Goal: Task Accomplishment & Management: Manage account settings

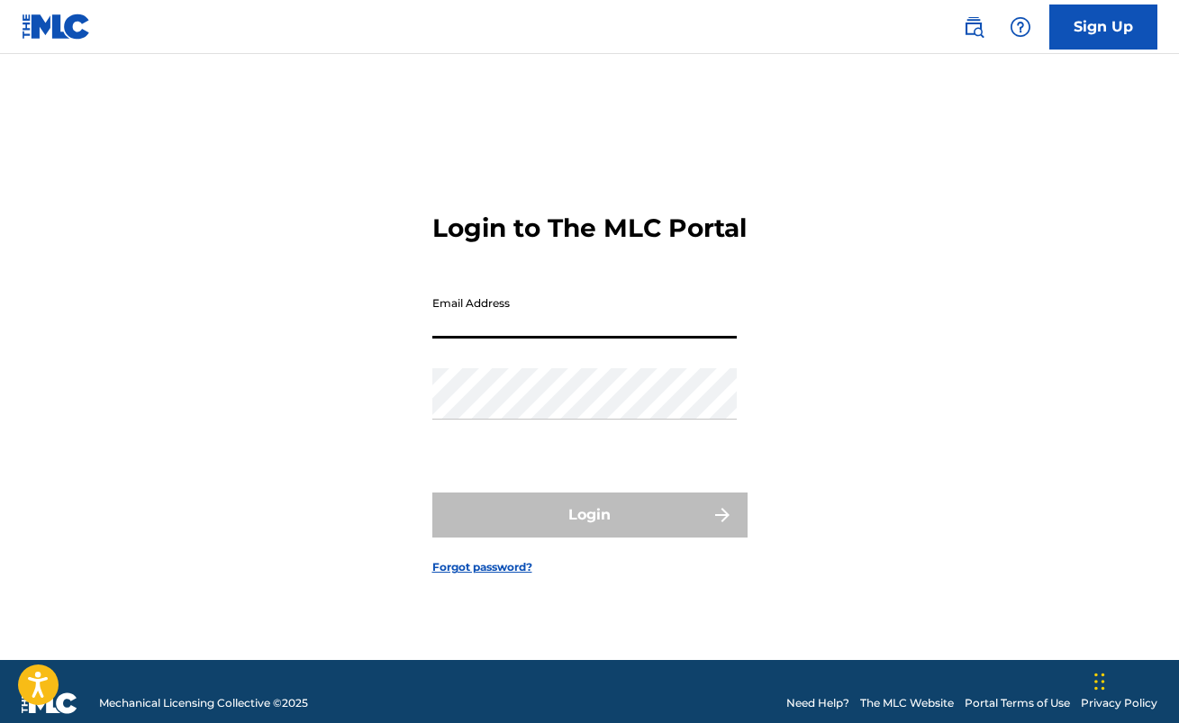
type input "[EMAIL_ADDRESS][DOMAIN_NAME]"
click at [589, 531] on button "Login" at bounding box center [589, 515] width 315 height 45
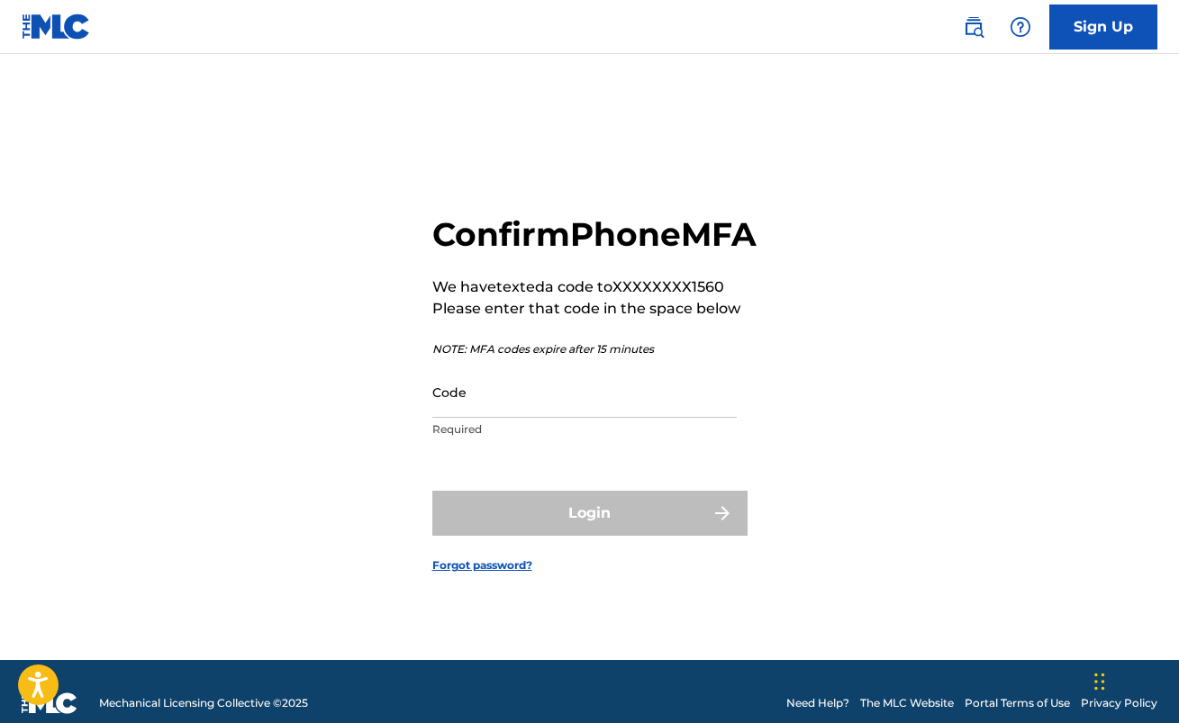
click at [516, 418] on input "Code" at bounding box center [584, 392] width 305 height 51
click at [1, 259] on div "Confirm Phone MFA We have texted a code to XXXXXXXX1560 Please enter that code …" at bounding box center [589, 379] width 1179 height 561
click at [523, 418] on input "Code" at bounding box center [584, 392] width 305 height 51
paste input "540247"
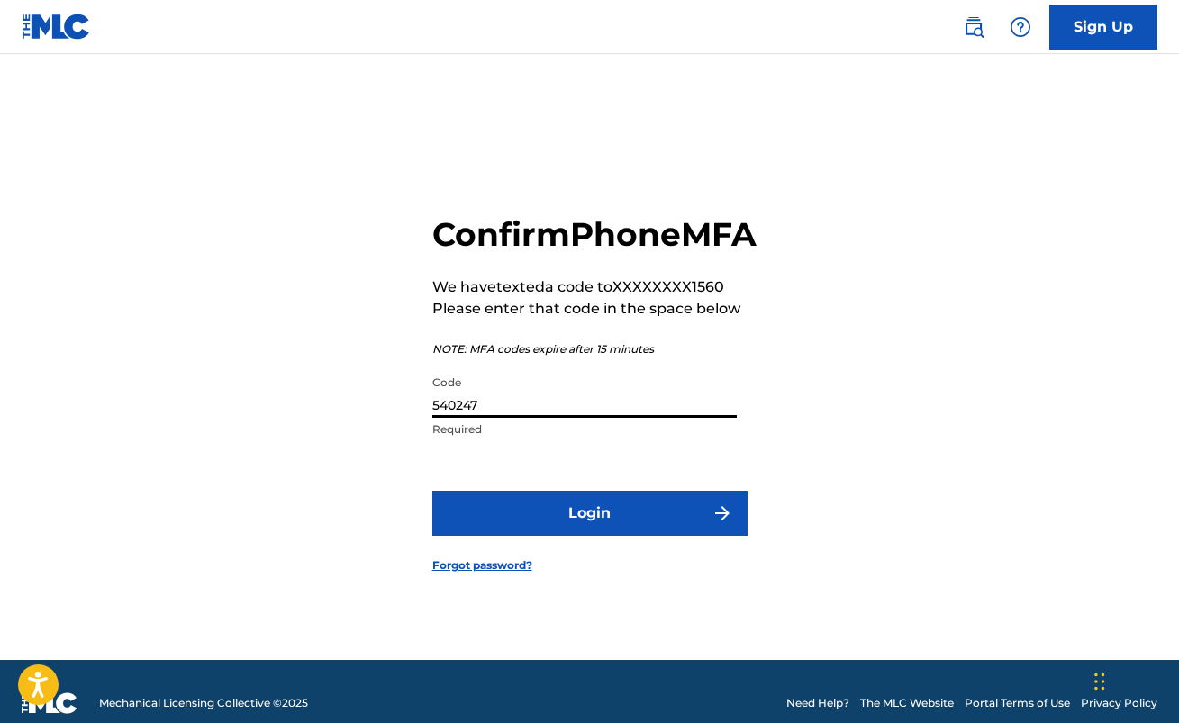
type input "540247"
click at [608, 536] on button "Login" at bounding box center [589, 513] width 315 height 45
